Goal: Information Seeking & Learning: Compare options

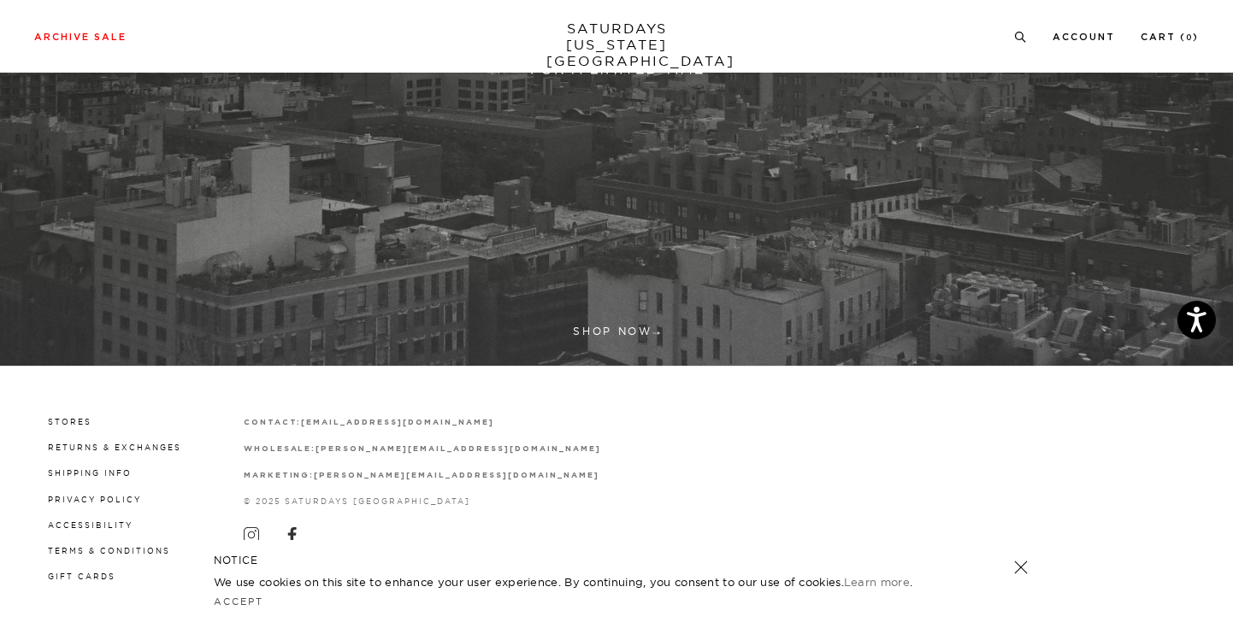
scroll to position [497, 0]
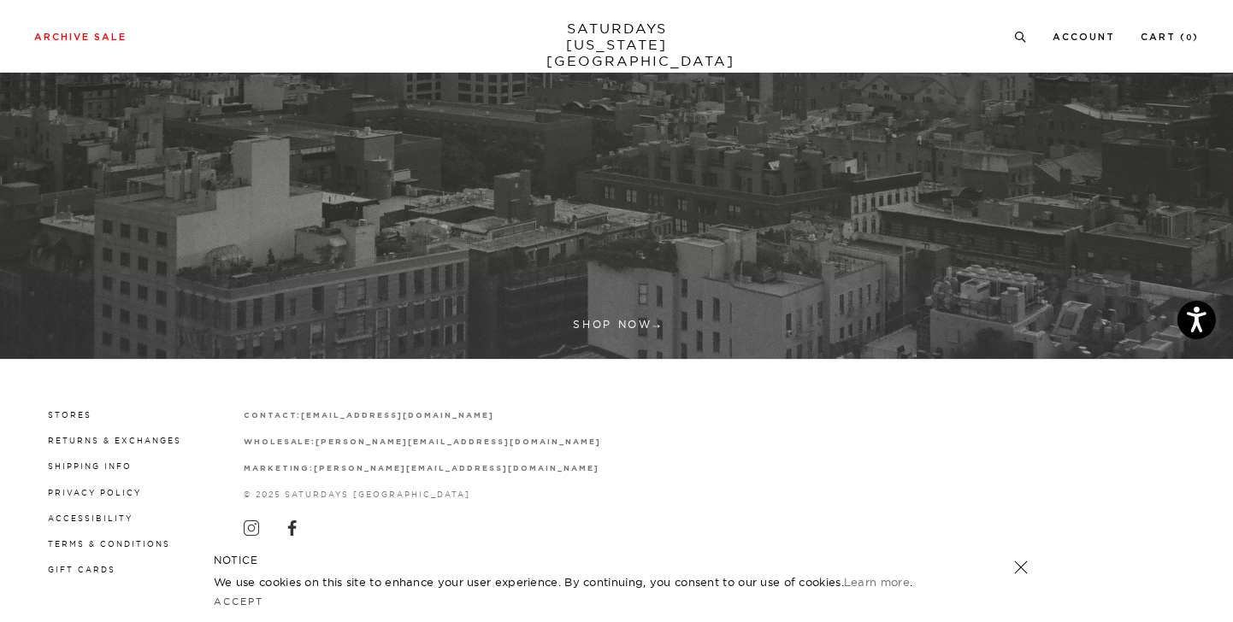
click at [1026, 575] on div "NOTICE We use cookies on this site to enhance your user experience. By continui…" at bounding box center [616, 581] width 857 height 82
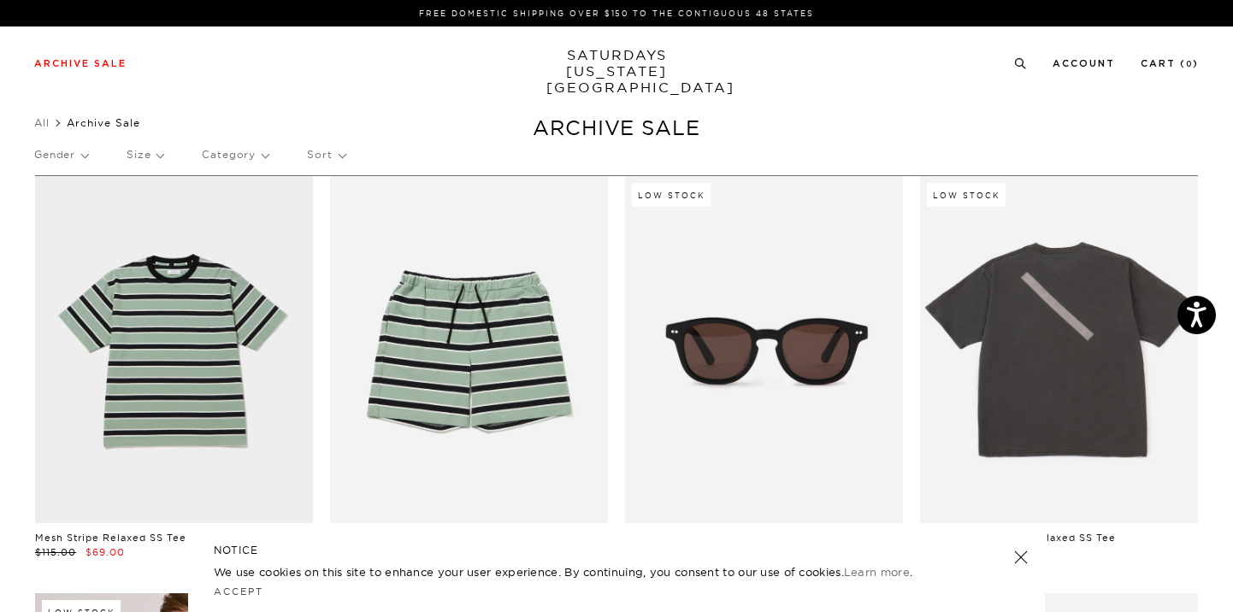
click at [243, 153] on p "Category" at bounding box center [235, 154] width 67 height 39
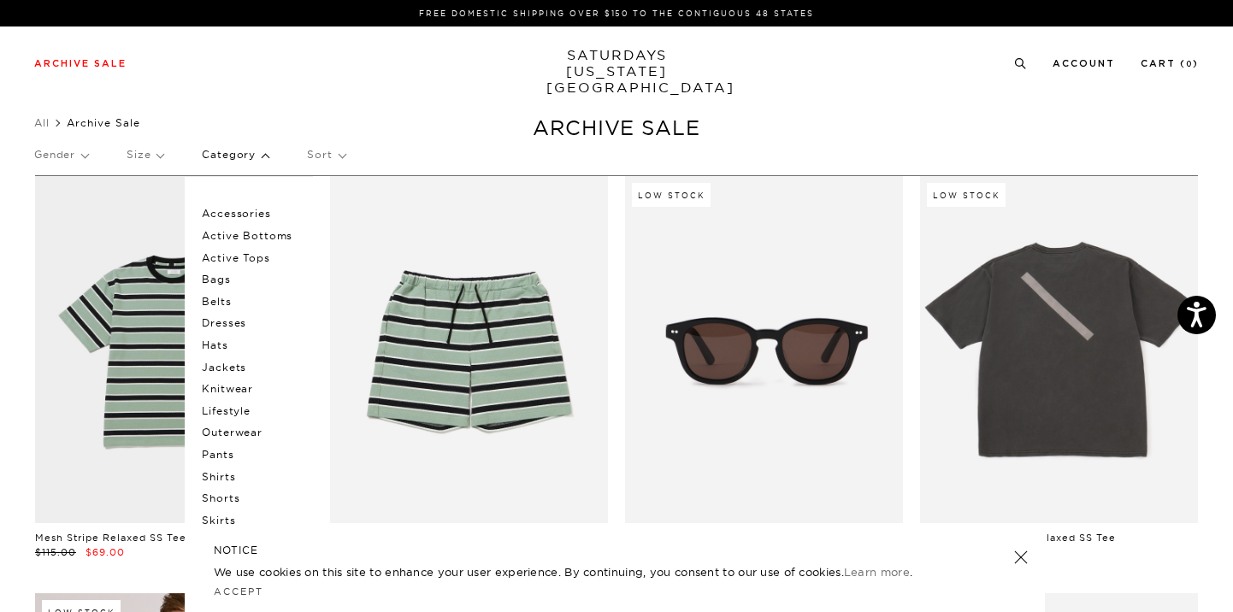
click at [249, 161] on p "Category" at bounding box center [235, 154] width 67 height 39
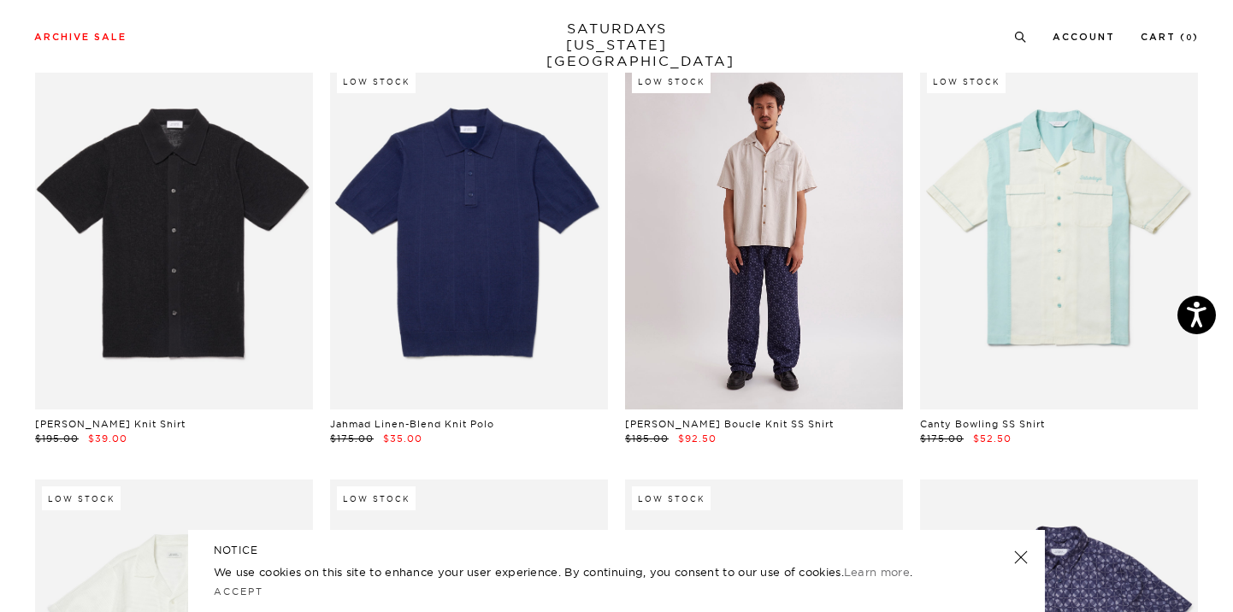
scroll to position [11437, 5]
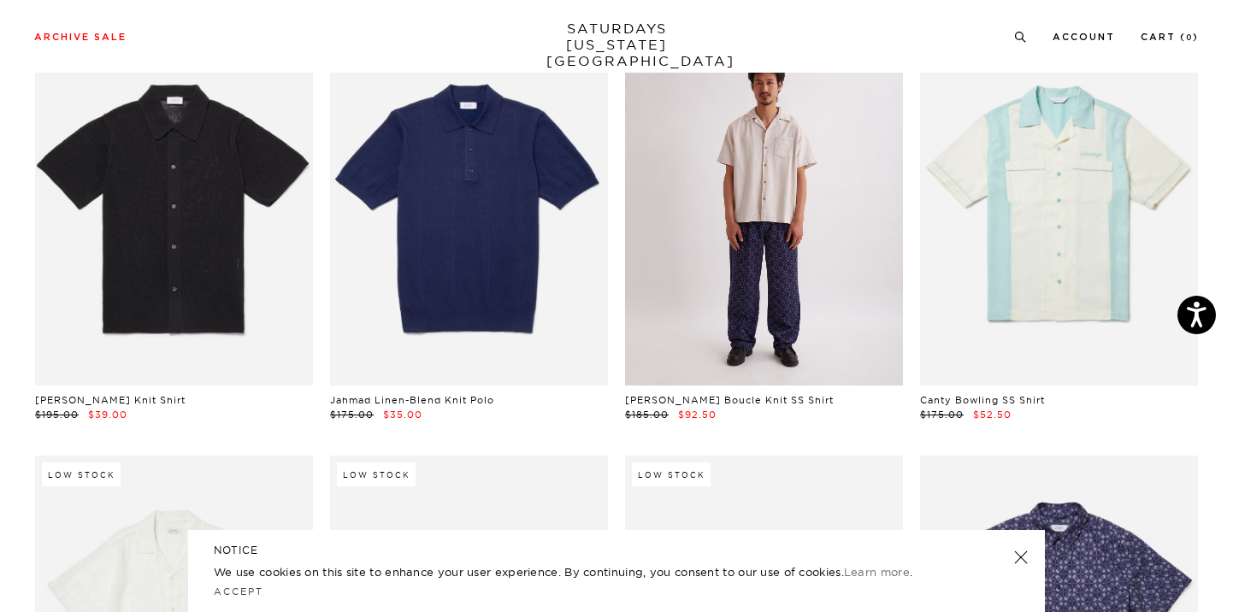
click at [767, 317] on link at bounding box center [764, 211] width 278 height 347
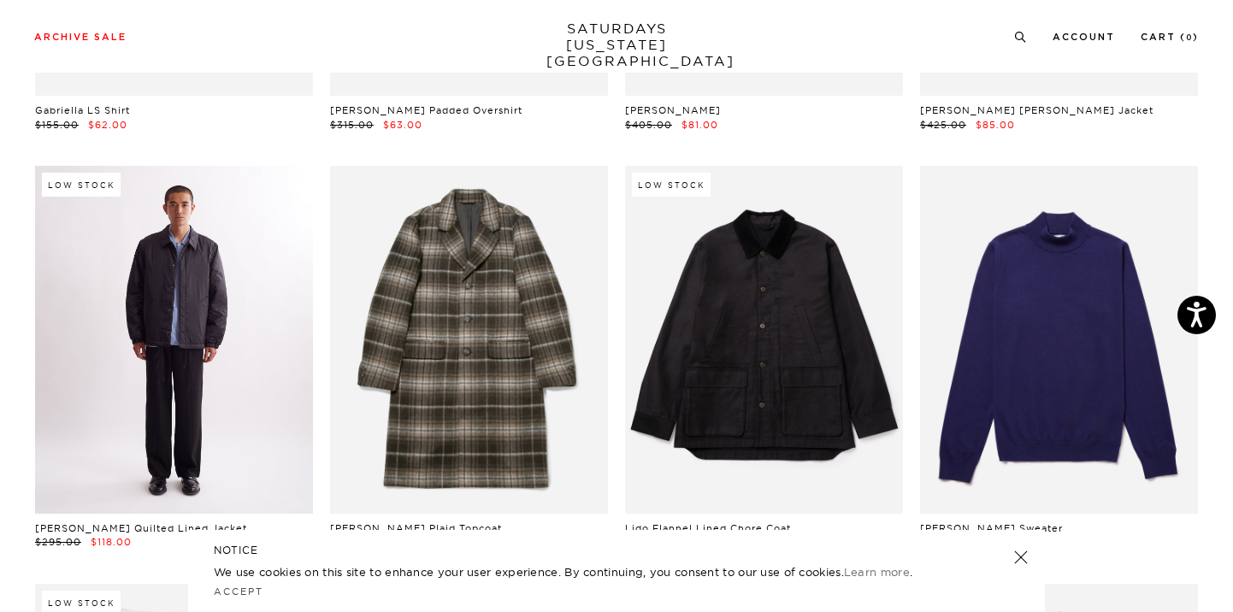
scroll to position [15539, 10]
click at [88, 214] on link at bounding box center [174, 340] width 278 height 347
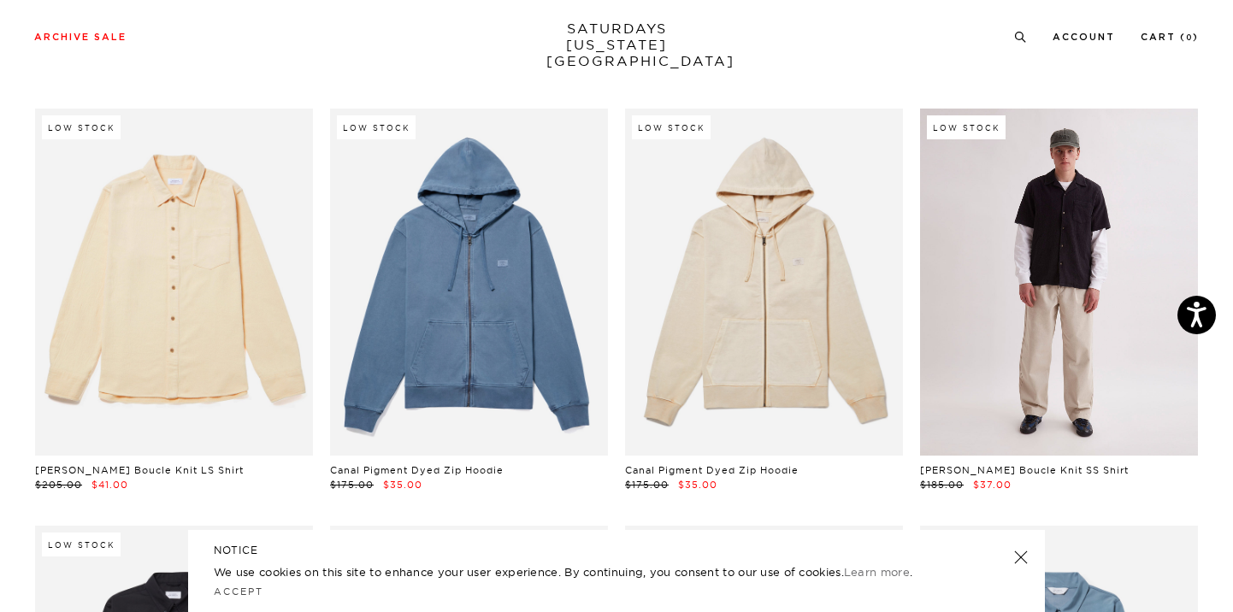
scroll to position [17208, 10]
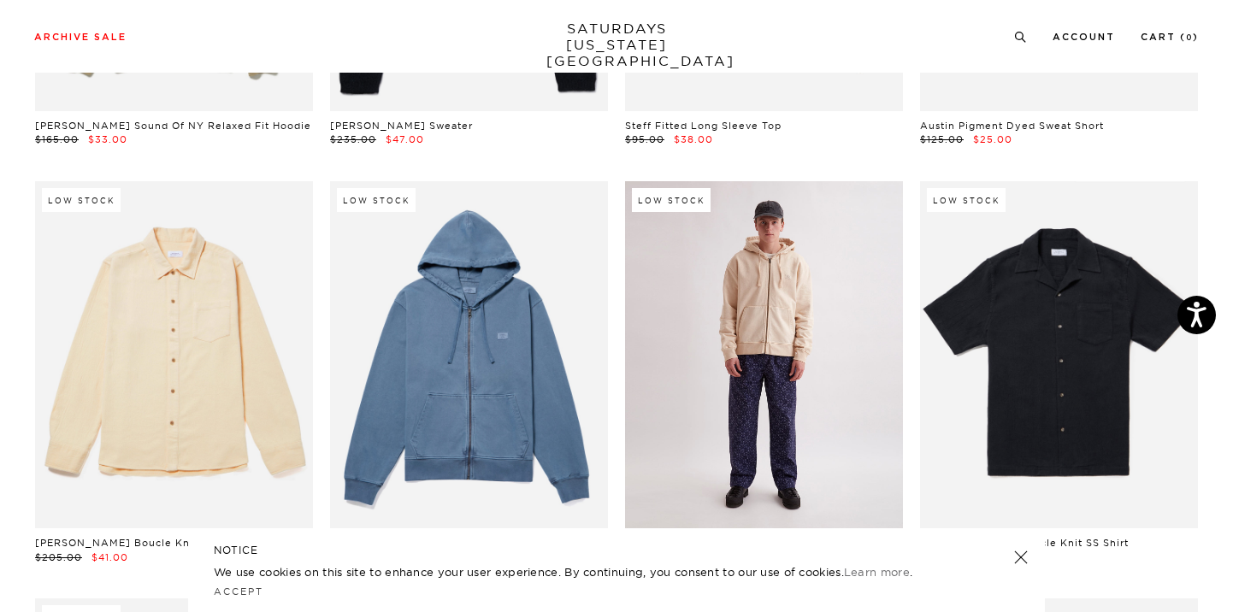
click at [813, 311] on link at bounding box center [764, 354] width 278 height 347
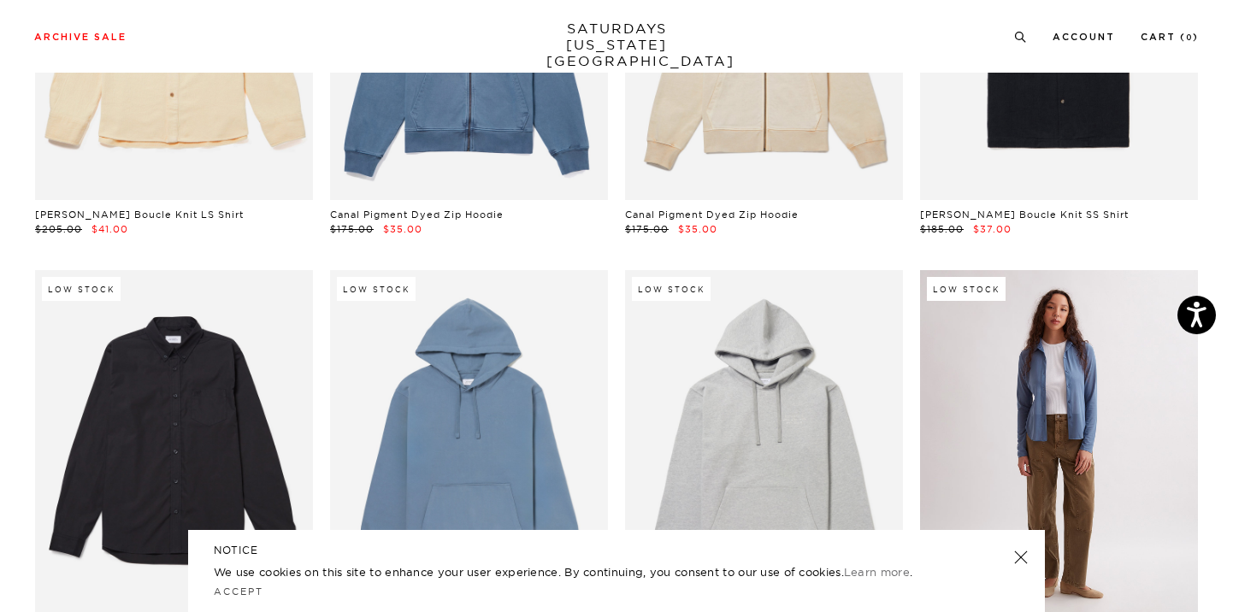
scroll to position [17386, 10]
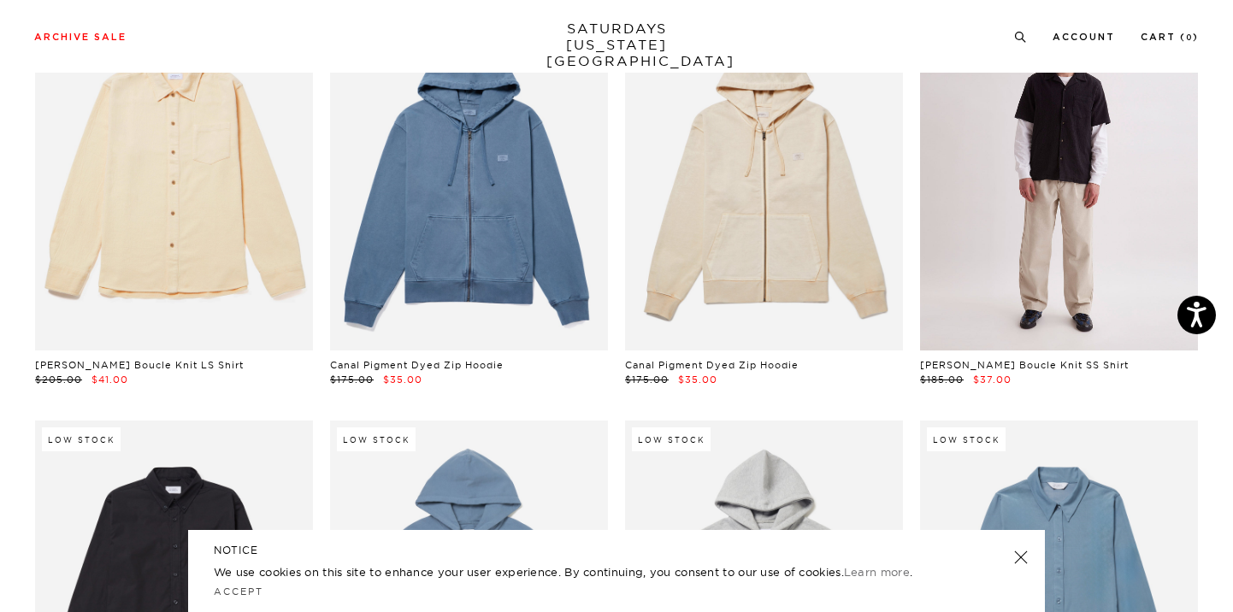
click at [999, 188] on link at bounding box center [1059, 176] width 278 height 347
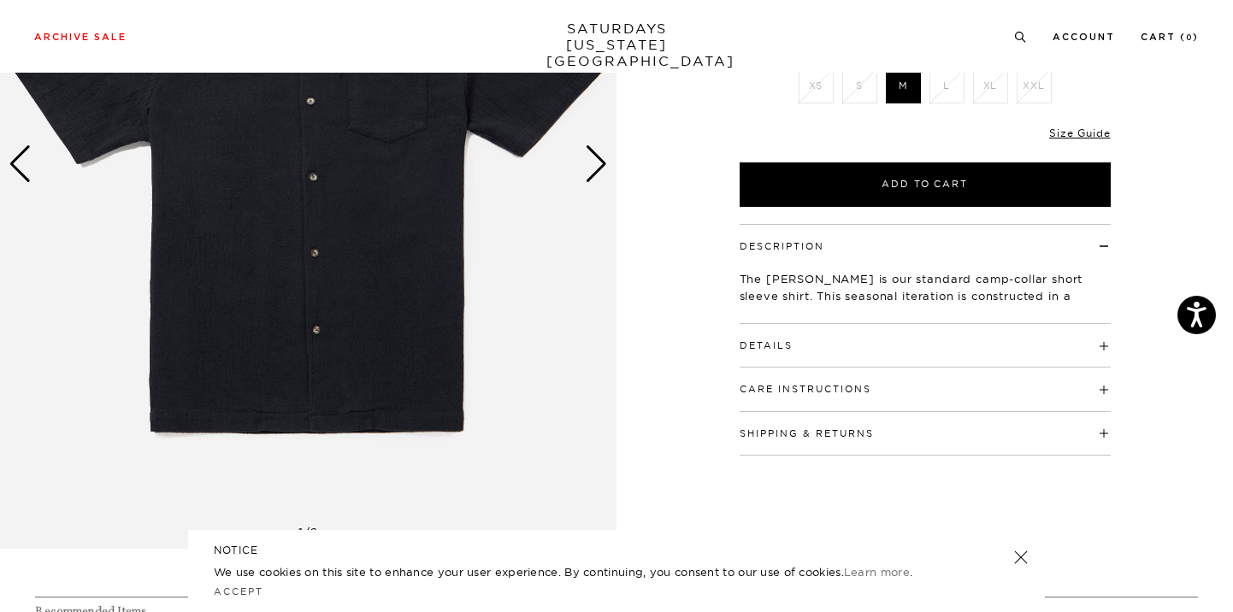
scroll to position [282, 0]
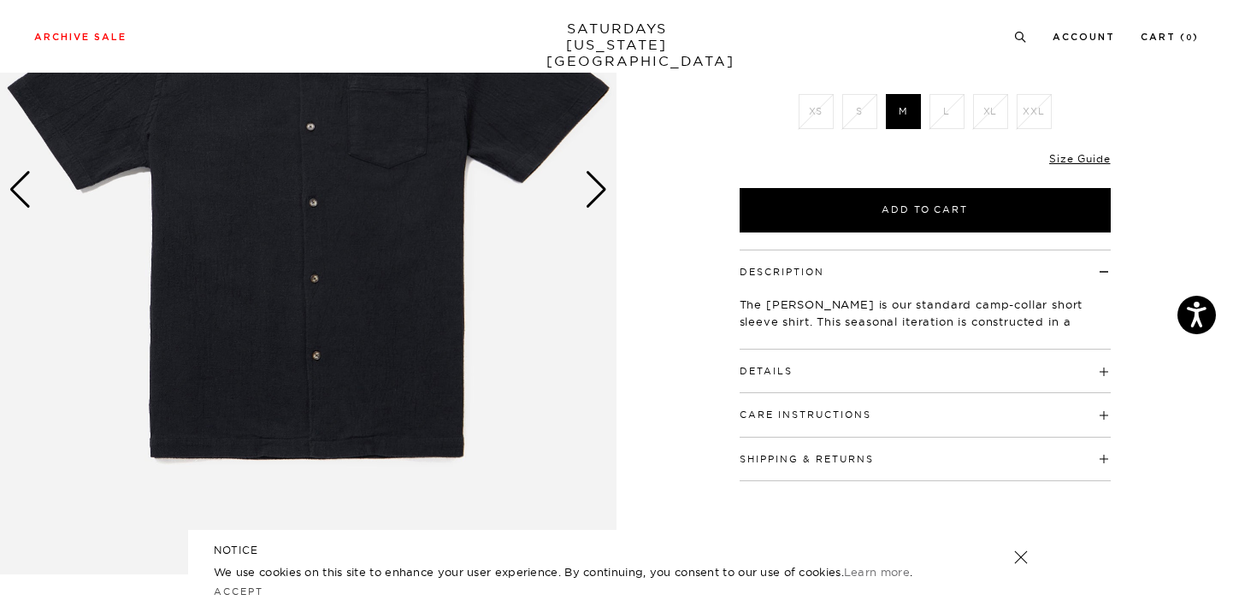
click at [586, 199] on div "Next slide" at bounding box center [596, 190] width 23 height 38
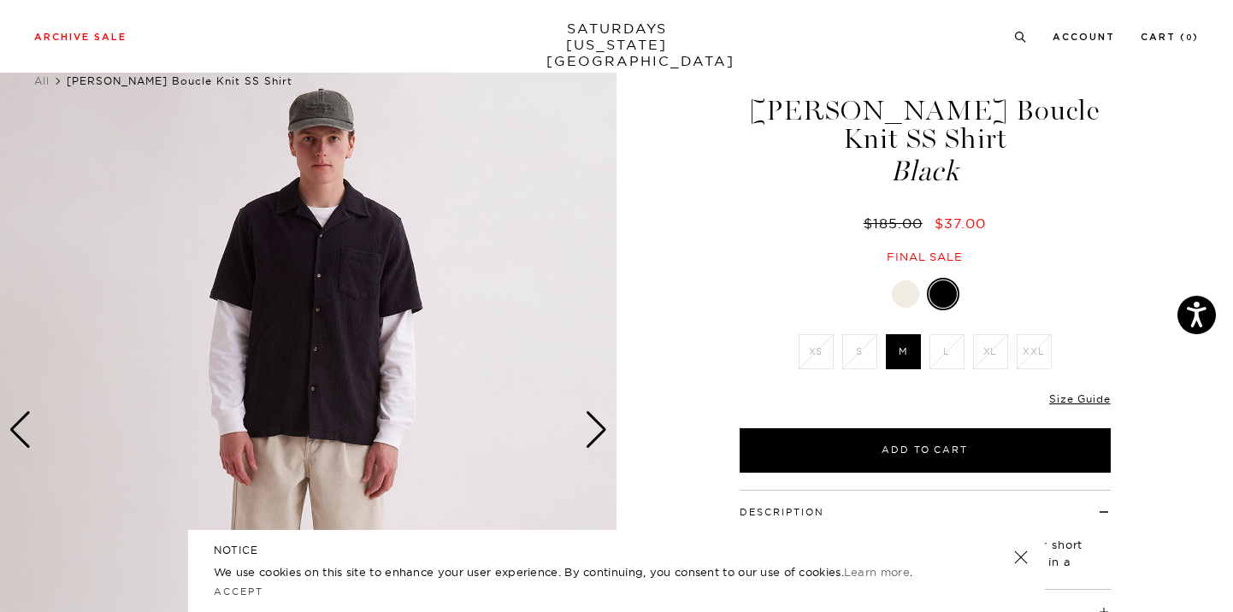
scroll to position [40, 0]
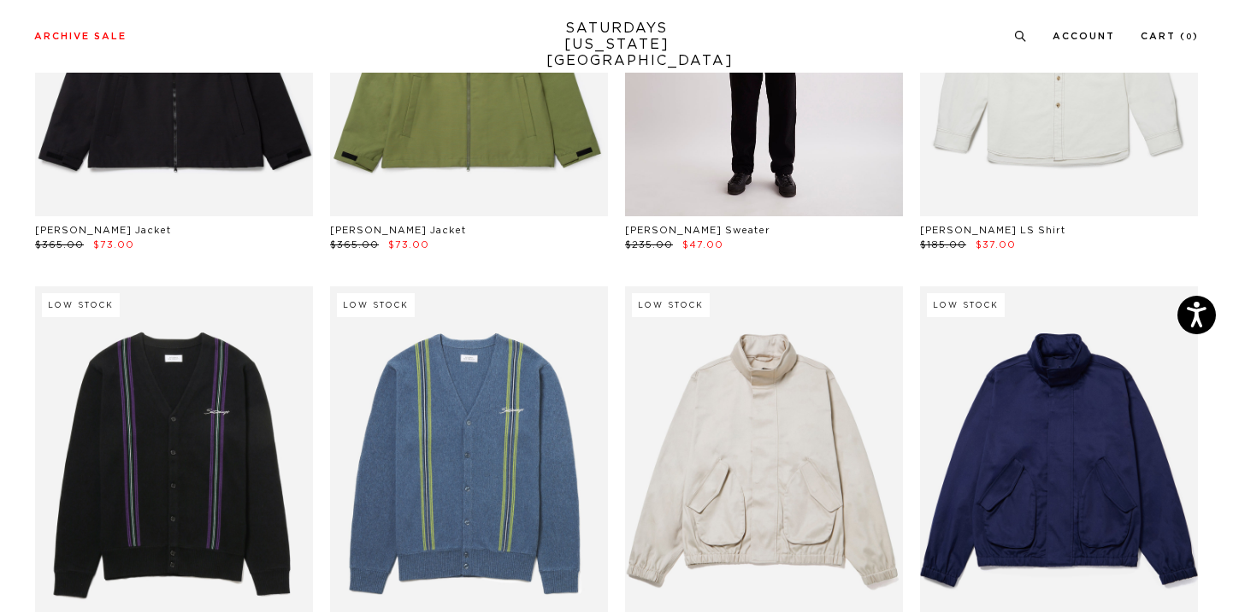
scroll to position [18374, 10]
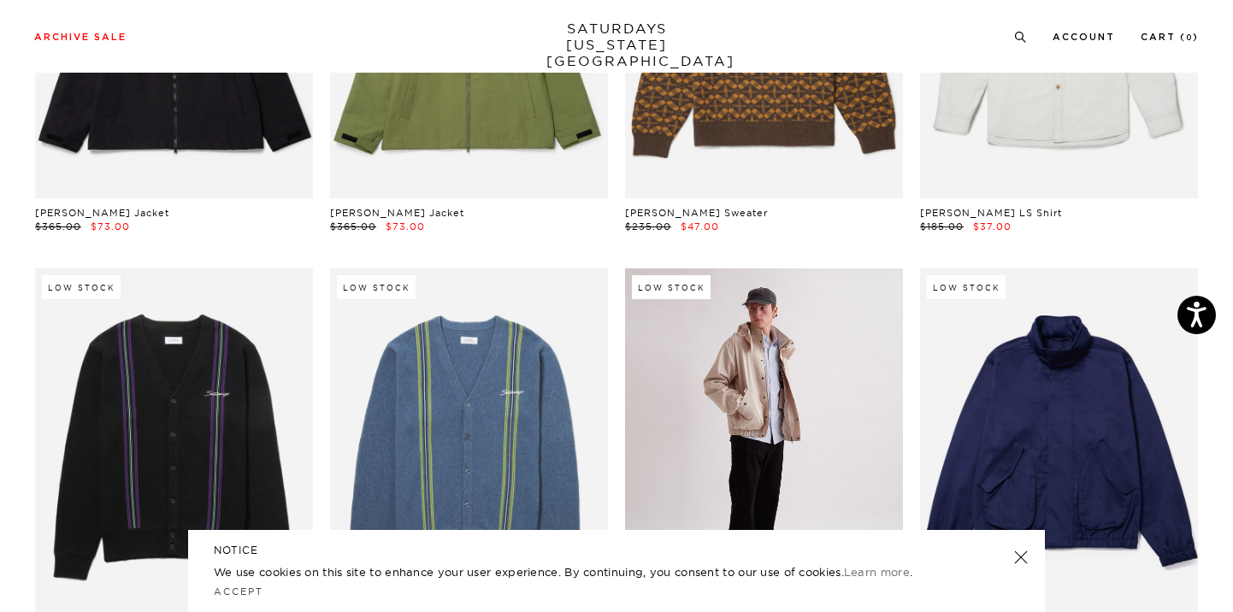
click at [818, 365] on link at bounding box center [764, 441] width 278 height 347
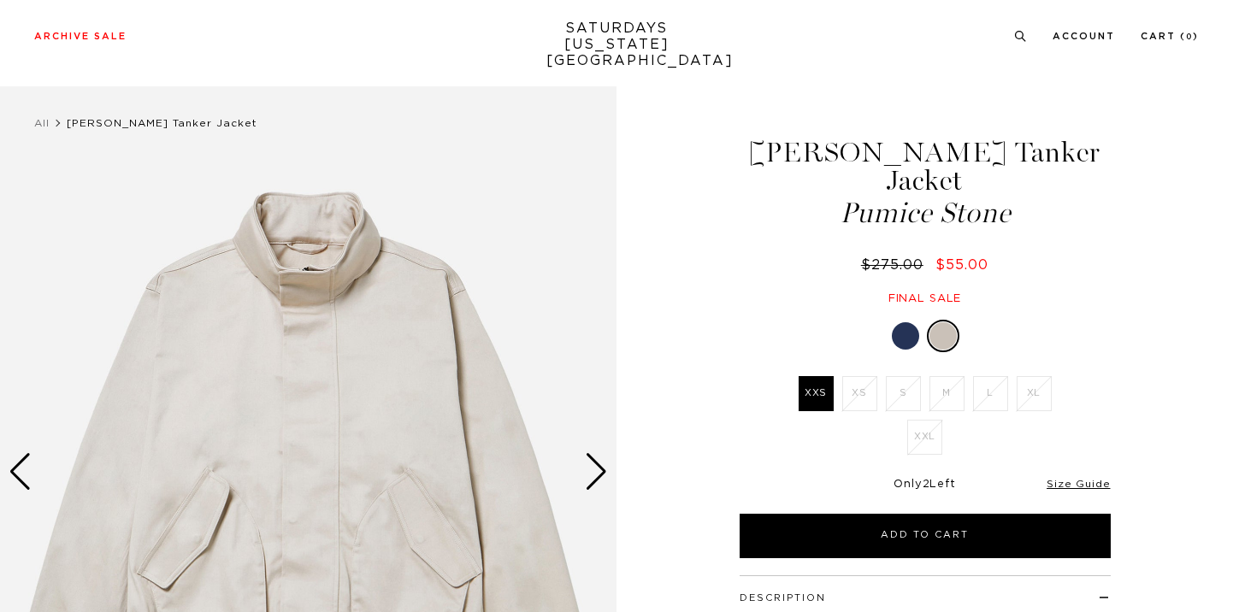
scroll to position [633, 0]
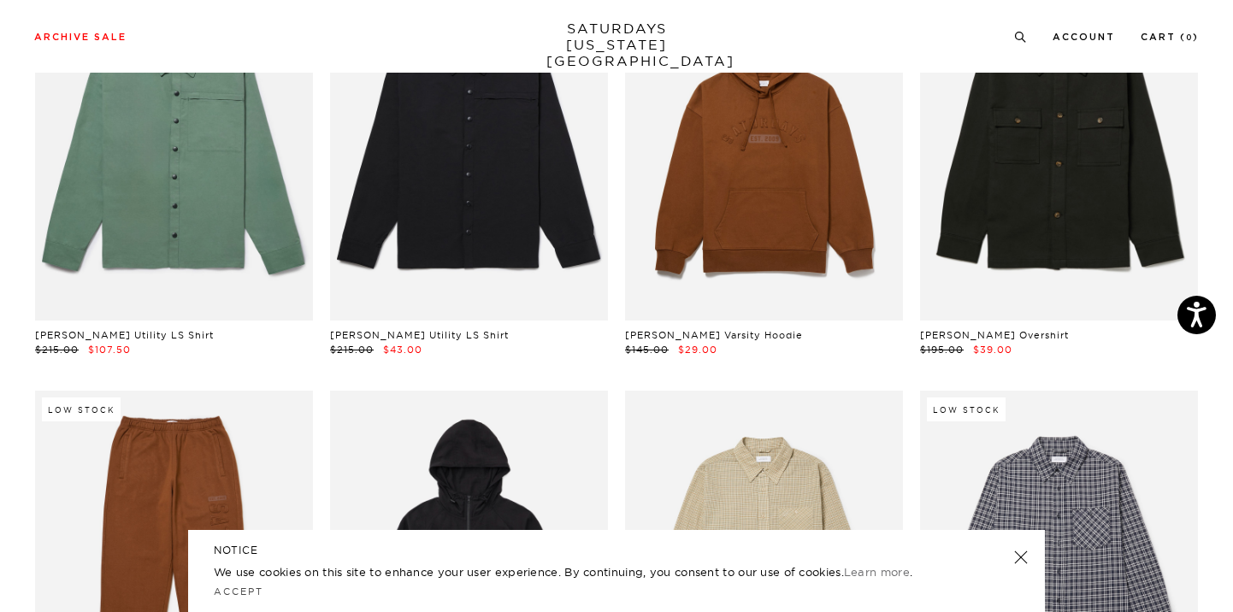
scroll to position [18956, 9]
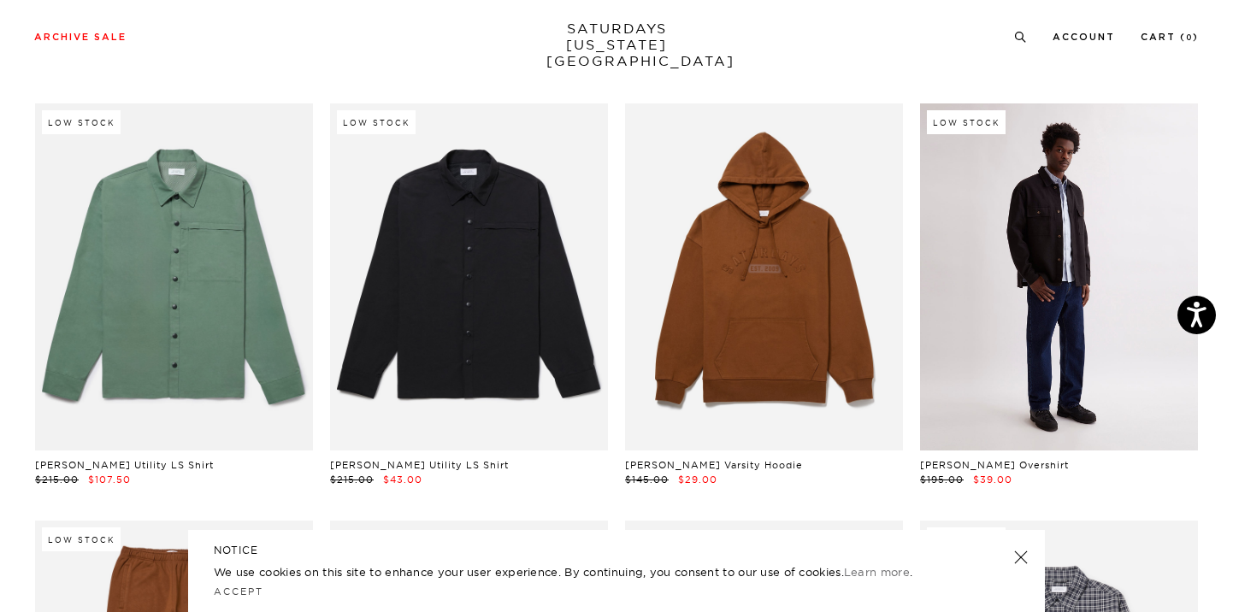
click at [964, 185] on link at bounding box center [1059, 276] width 278 height 347
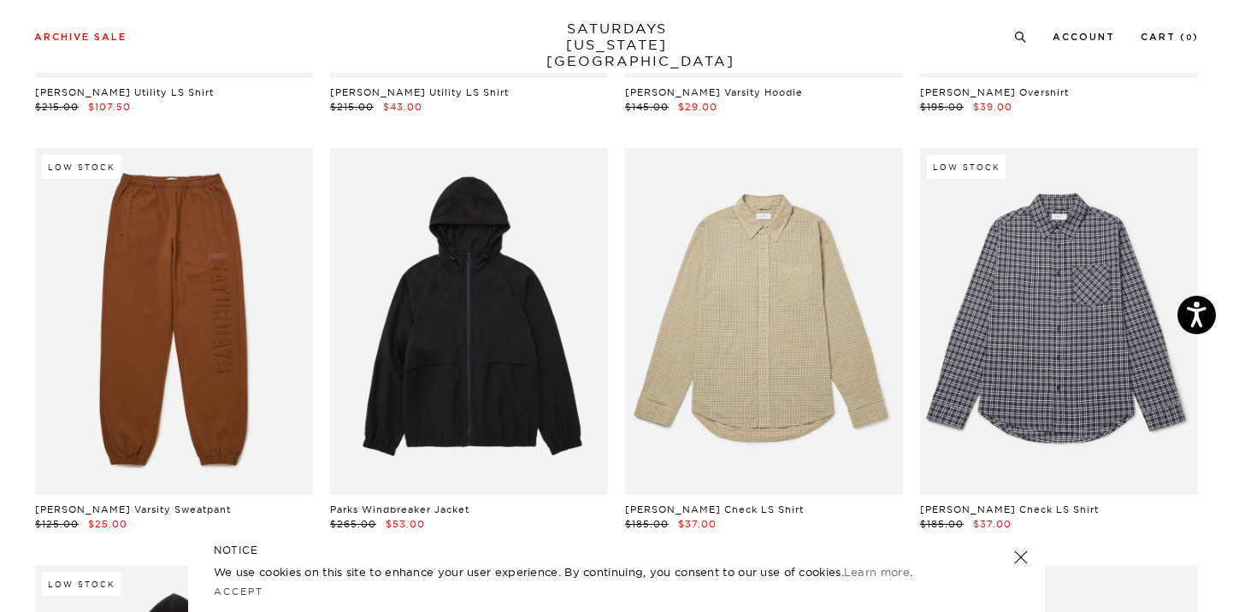
scroll to position [19336, 9]
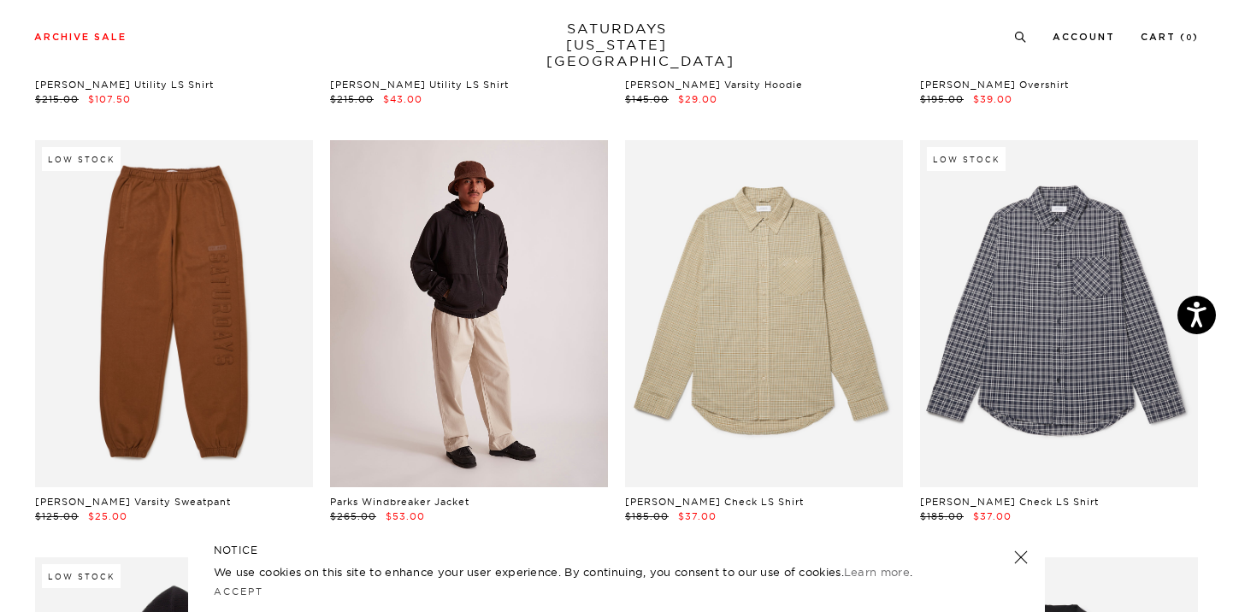
click at [535, 259] on link at bounding box center [469, 313] width 278 height 347
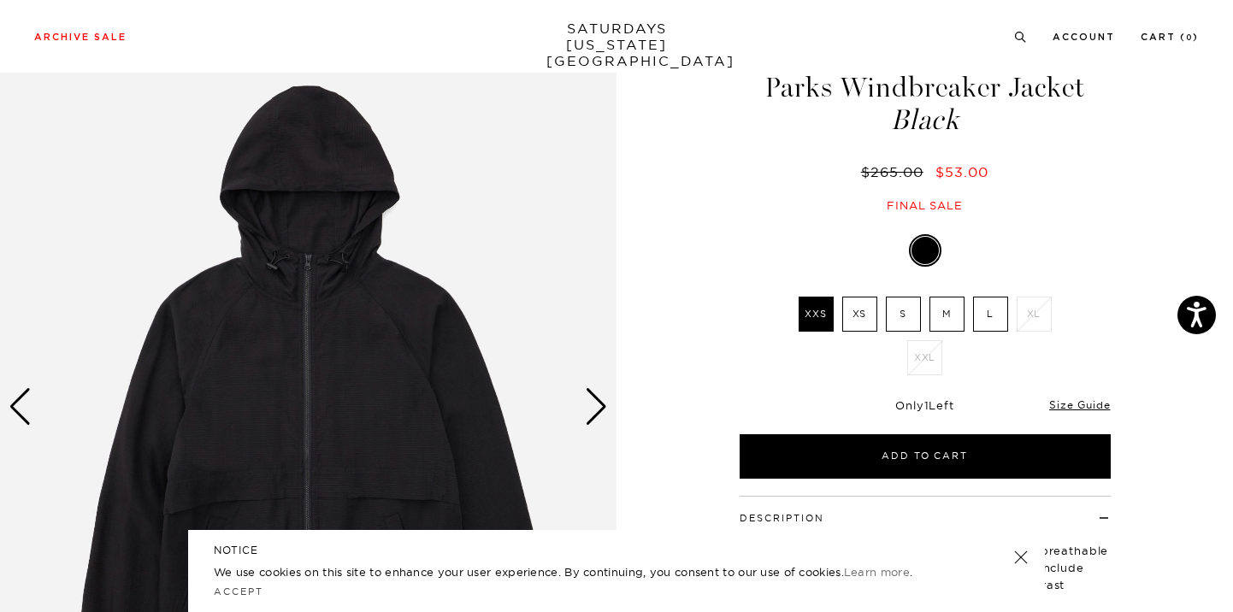
scroll to position [146, 0]
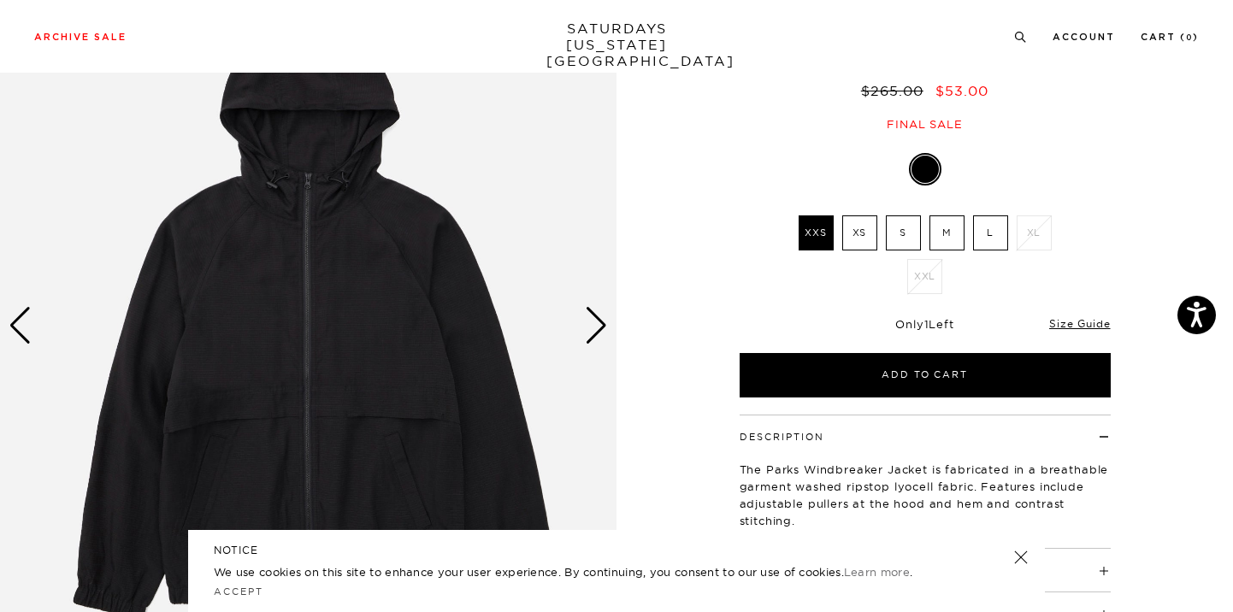
click at [1016, 559] on link at bounding box center [1021, 557] width 24 height 24
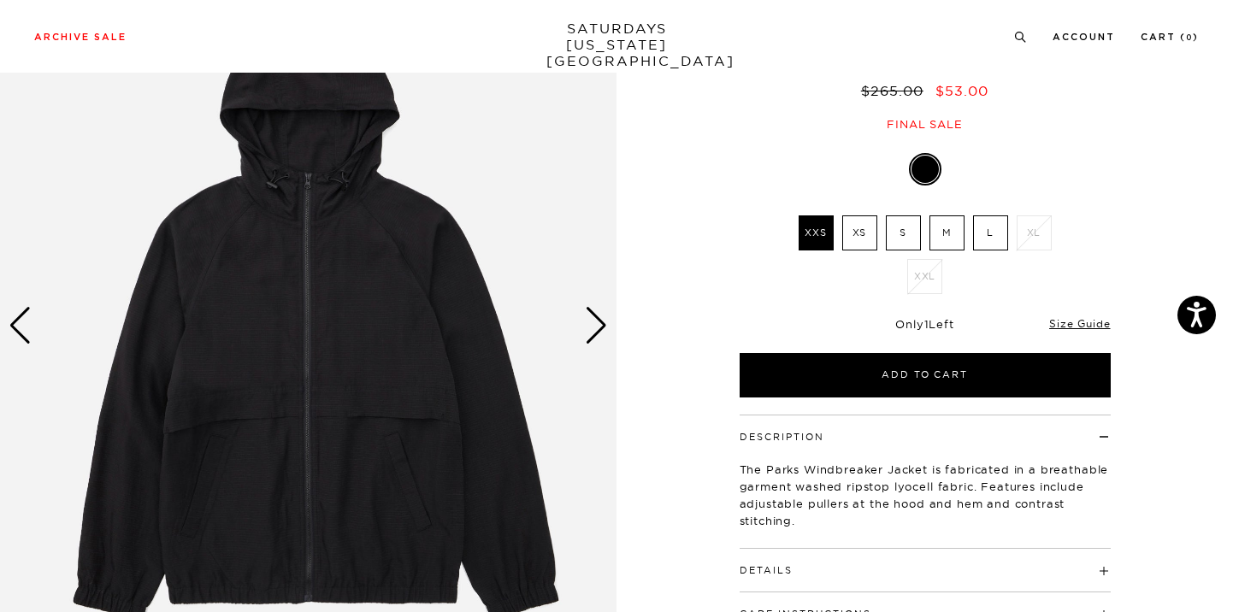
click at [597, 328] on div "Next slide" at bounding box center [596, 326] width 23 height 38
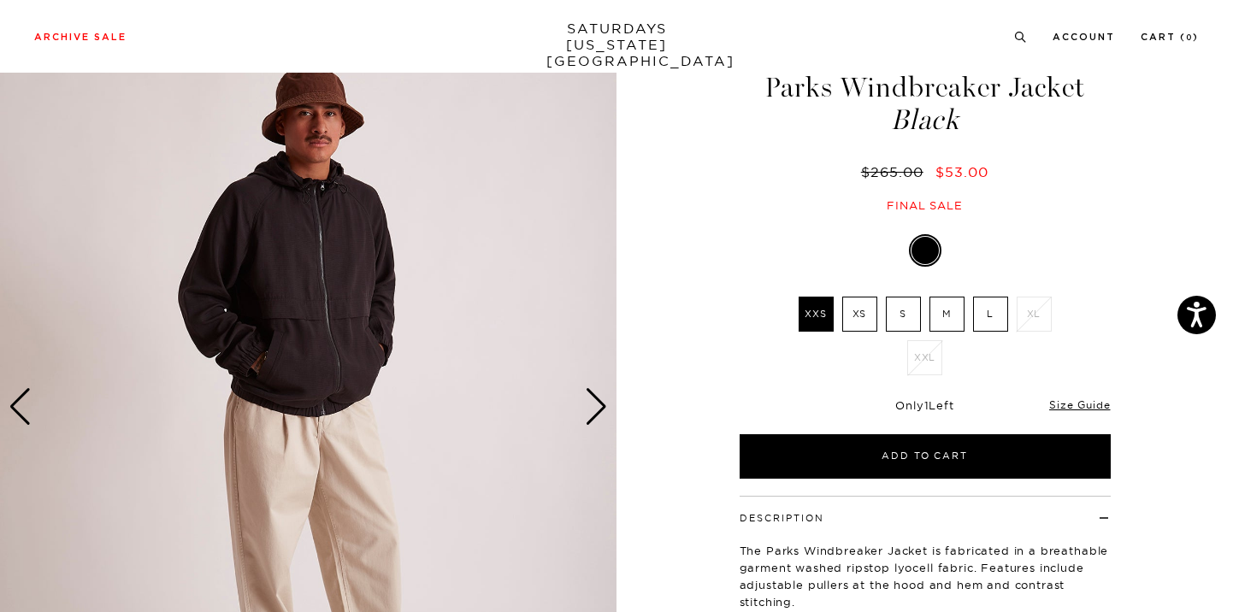
scroll to position [52, 0]
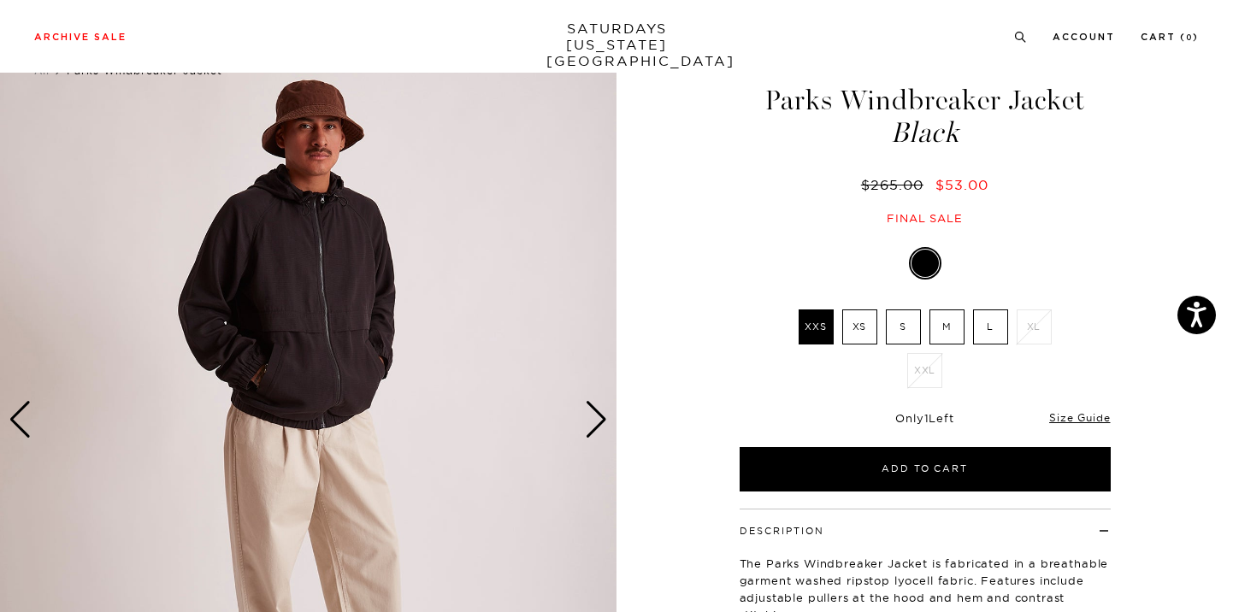
click at [592, 421] on div "Next slide" at bounding box center [596, 420] width 23 height 38
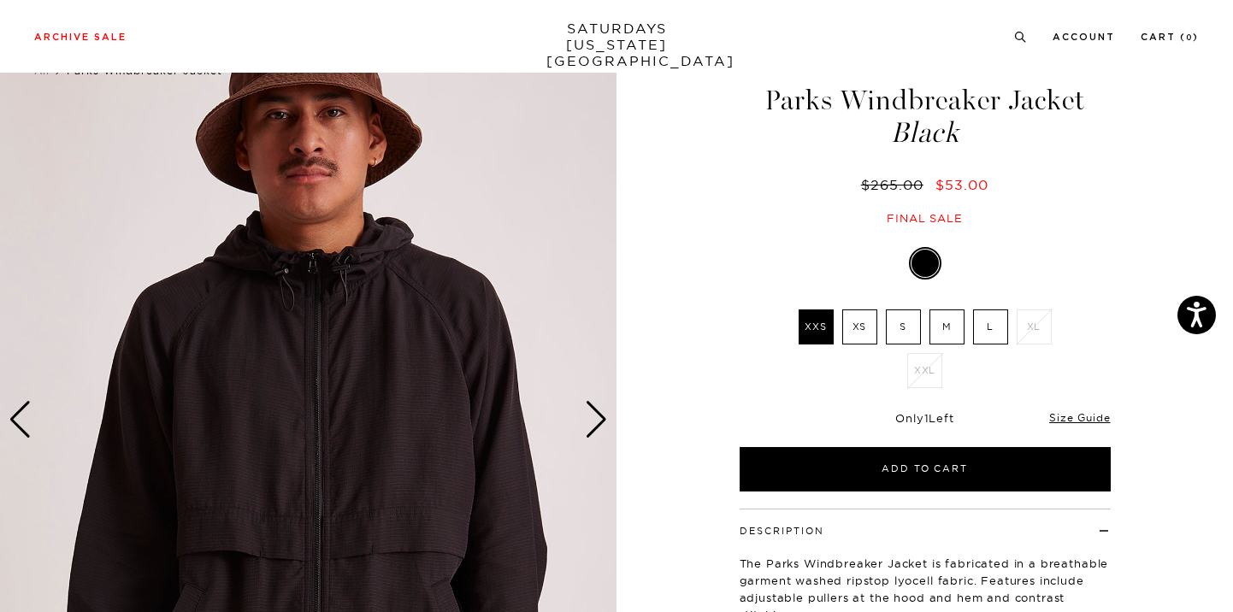
click at [592, 421] on div "Next slide" at bounding box center [596, 420] width 23 height 38
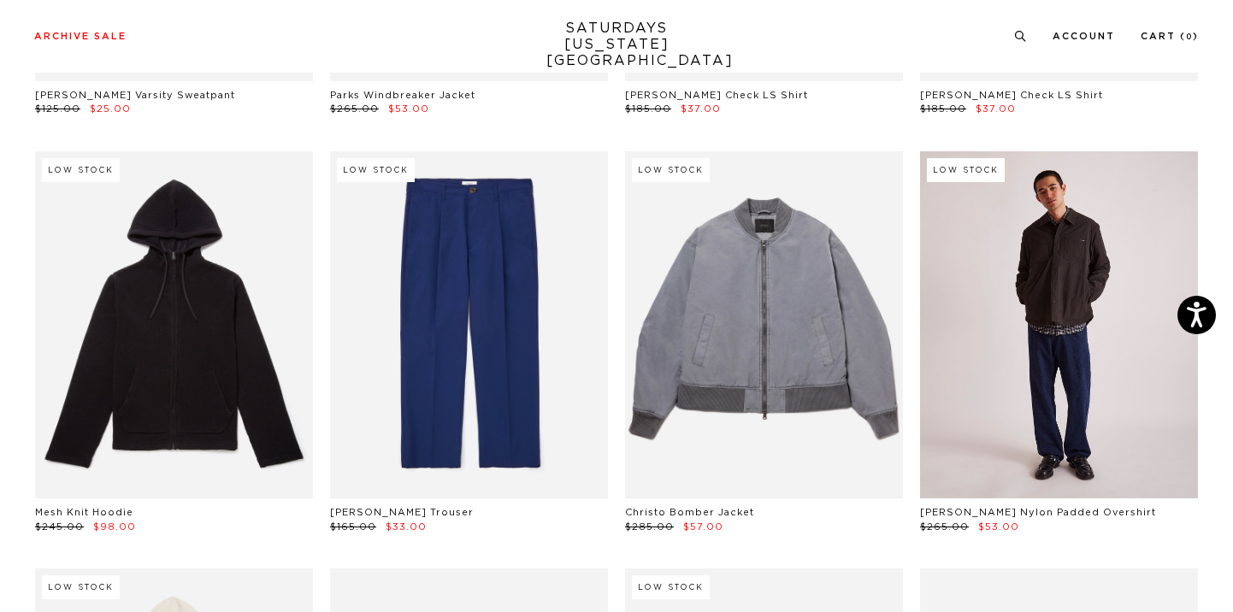
scroll to position [19730, 9]
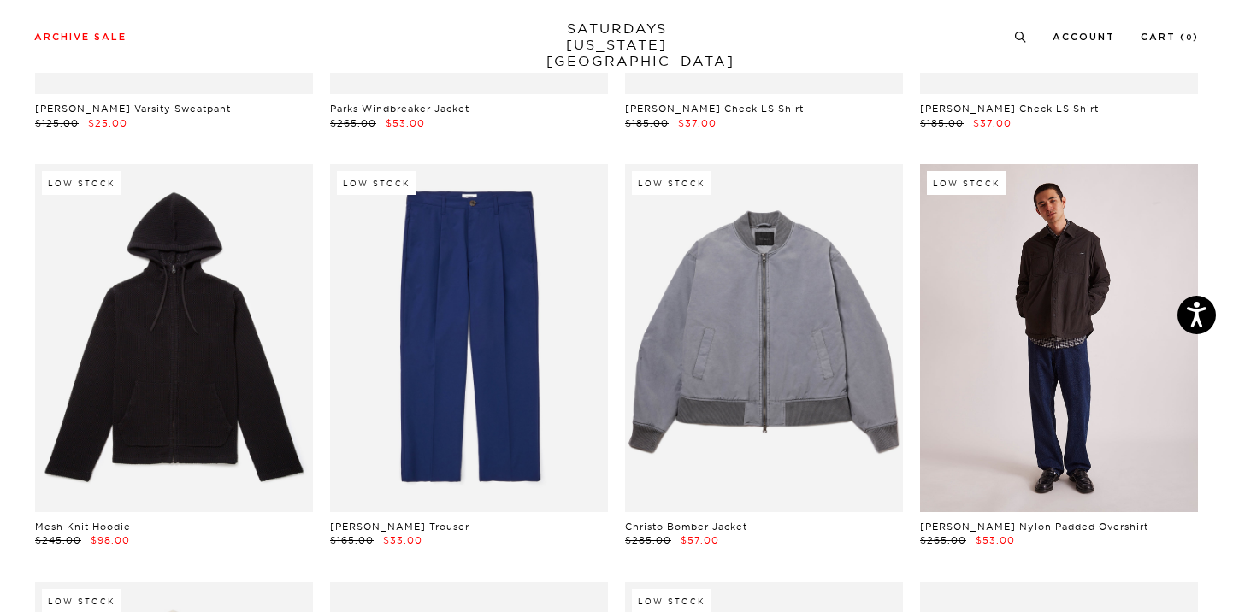
click at [1067, 290] on link at bounding box center [1059, 337] width 278 height 347
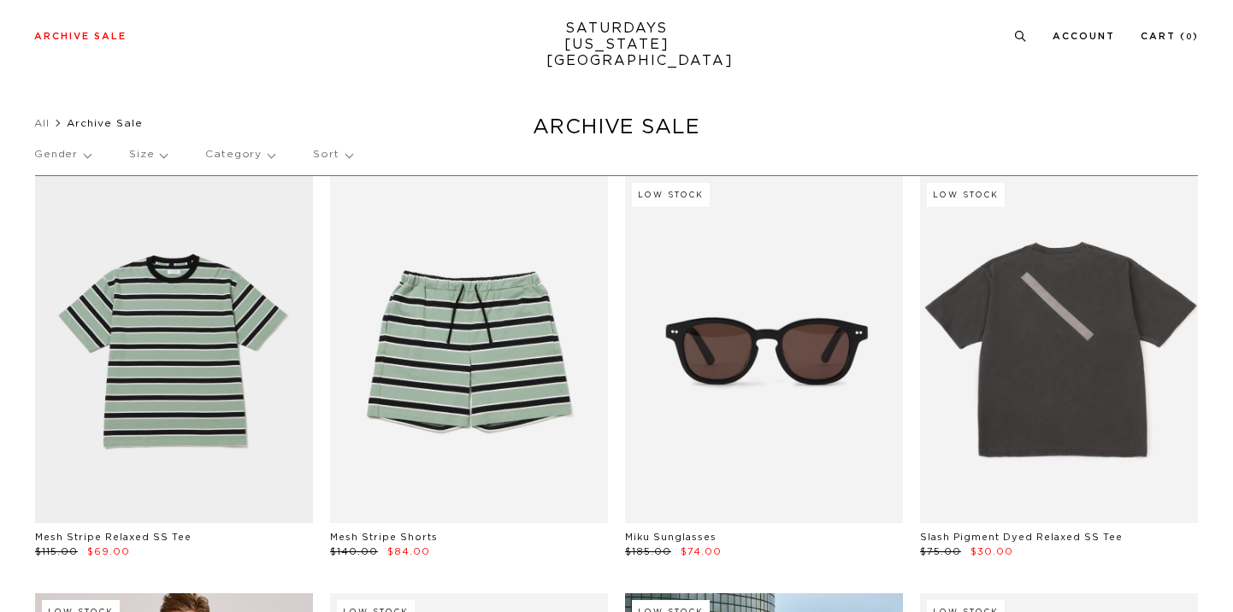
scroll to position [19730, 9]
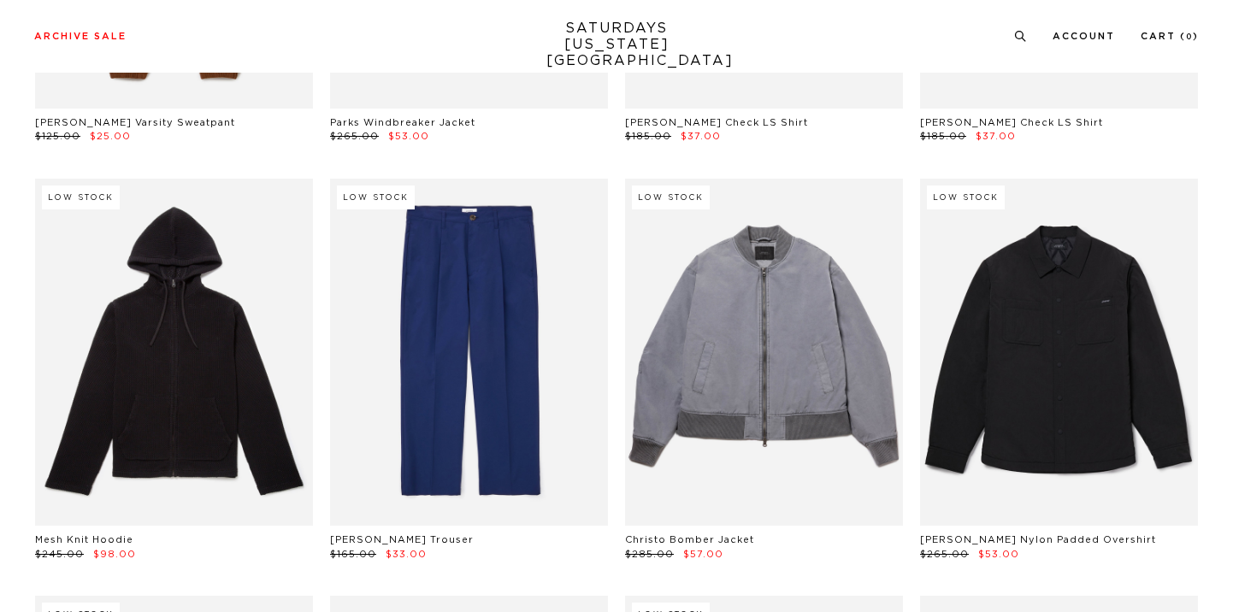
click at [713, 333] on link at bounding box center [764, 352] width 278 height 347
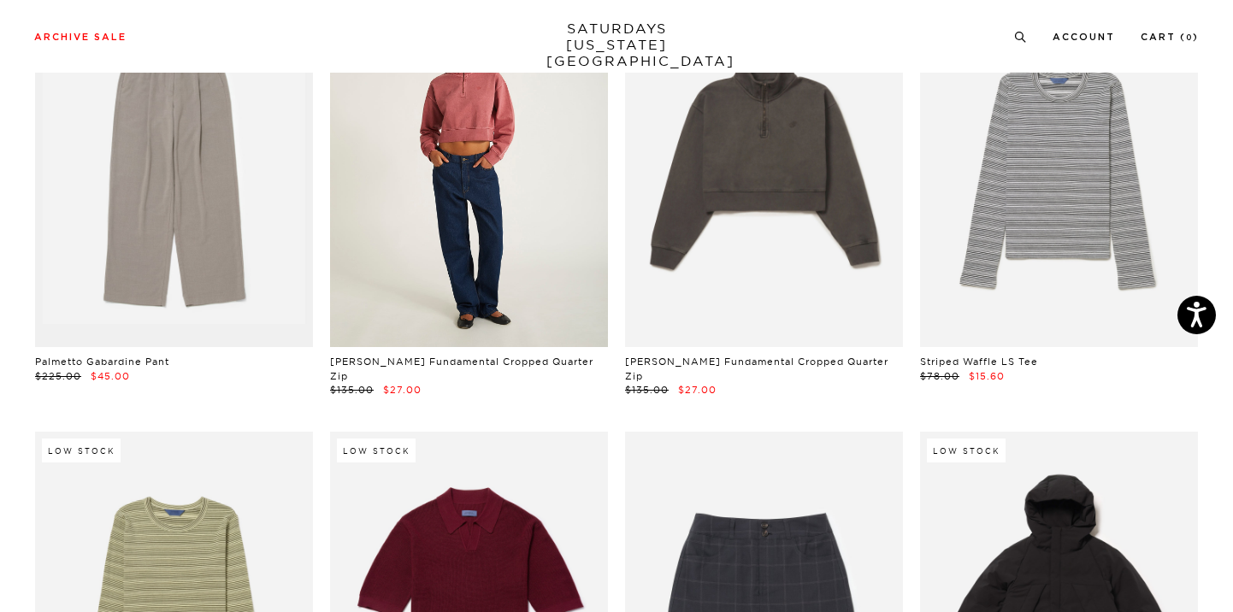
scroll to position [26143, 3]
